Goal: Task Accomplishment & Management: Complete application form

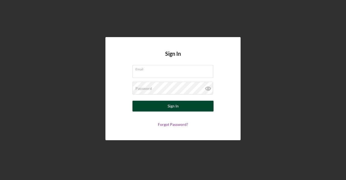
type input "[EMAIL_ADDRESS][DOMAIN_NAME]"
click at [168, 106] on div "Sign In" at bounding box center [173, 106] width 11 height 11
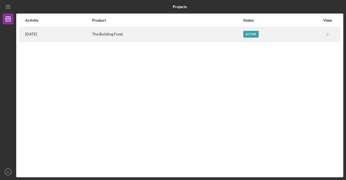
click at [259, 34] on div "Active" at bounding box center [250, 34] width 15 height 7
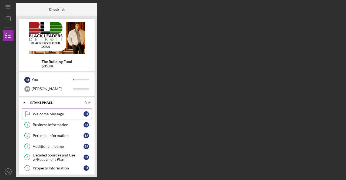
scroll to position [125, 0]
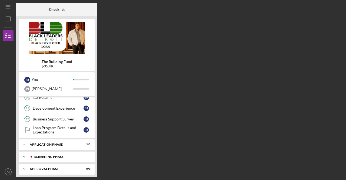
click at [56, 156] on div "Icon/Expander Screening Phase 0 / 4" at bounding box center [57, 156] width 76 height 11
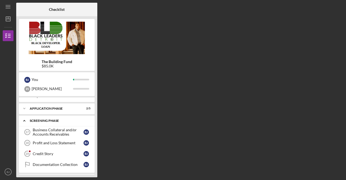
scroll to position [161, 0]
click at [46, 152] on link "Credit Story 19 Credit Story [PERSON_NAME]" at bounding box center [57, 153] width 70 height 11
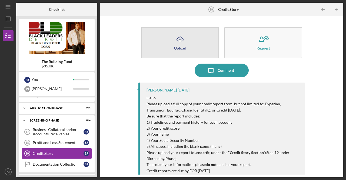
click at [192, 40] on button "Icon/Upload Upload" at bounding box center [180, 42] width 78 height 31
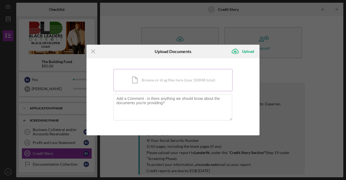
click at [150, 79] on div "Icon/Document Browse or drag files here (max 100MB total) Tap to choose files o…" at bounding box center [172, 80] width 119 height 22
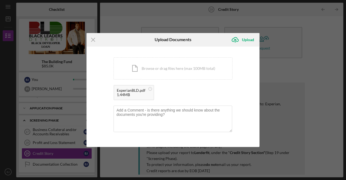
click at [135, 105] on div "You're uploading documents related to Credit Story . Icon/Document Browse or dr…" at bounding box center [172, 96] width 119 height 79
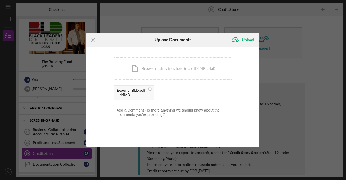
click at [138, 118] on textarea at bounding box center [172, 118] width 119 height 26
click at [116, 109] on textarea "I have a new collections on my account in the amount of $1560. I believe that's…" at bounding box center [172, 118] width 119 height 26
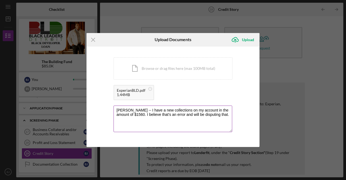
click at [152, 110] on textarea "[PERSON_NAME] -- I have a new collections on my account in the amount of $1560.…" at bounding box center [172, 118] width 119 height 26
click at [192, 107] on label at bounding box center [174, 107] width 116 height 2
click at [192, 107] on textarea "[PERSON_NAME] -- I have a new collection on my account in the amount of $1560. …" at bounding box center [172, 118] width 119 height 26
drag, startPoint x: 207, startPoint y: 110, endPoint x: 204, endPoint y: 110, distance: 3.3
click at [204, 110] on textarea "[PERSON_NAME] -- I have a new collection account on my account in the amount of…" at bounding box center [172, 118] width 119 height 26
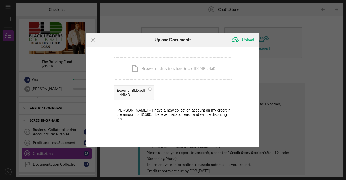
click at [217, 116] on textarea "[PERSON_NAME] -- I have a new collection account on my credit in the amount of …" at bounding box center [172, 118] width 119 height 26
type textarea "[PERSON_NAME] -- I have a new collection account on my credit in the amount of …"
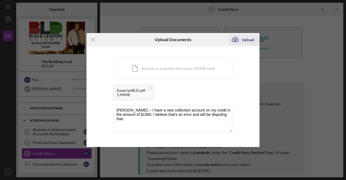
click at [240, 38] on icon "Icon/Upload" at bounding box center [235, 40] width 14 height 14
